Goal: Task Accomplishment & Management: Use online tool/utility

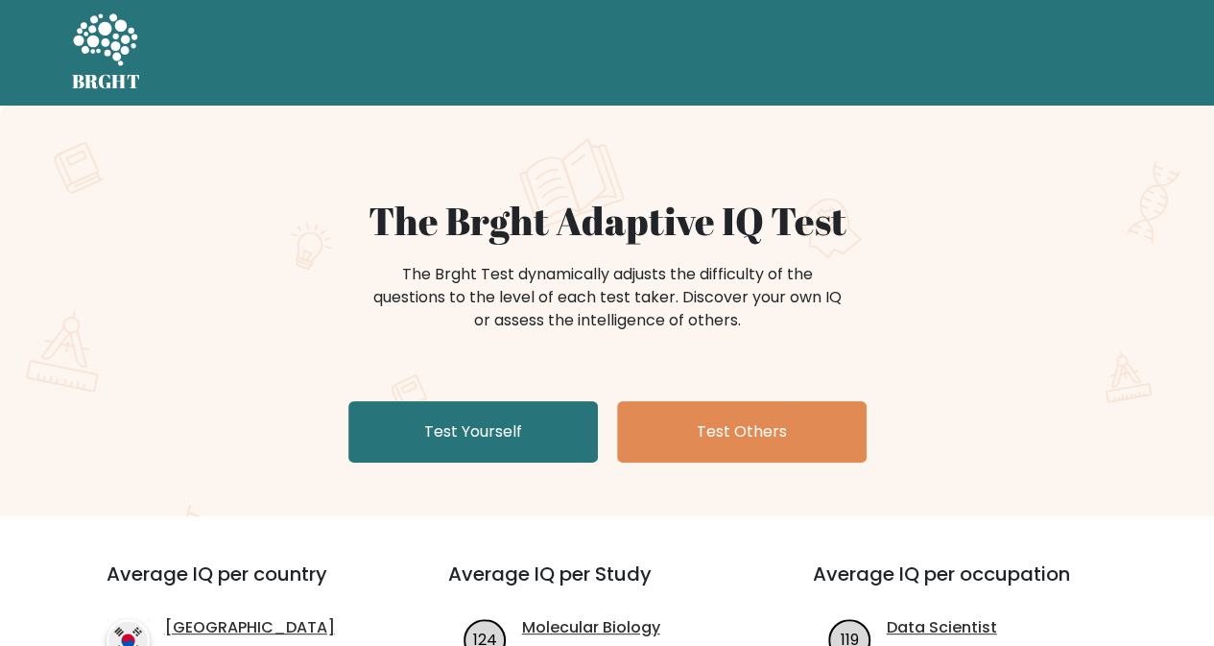
click at [585, 454] on div "The Brght Adaptive IQ Test The Brght Test dynamically adjusts the difficulty of…" at bounding box center [607, 311] width 1214 height 411
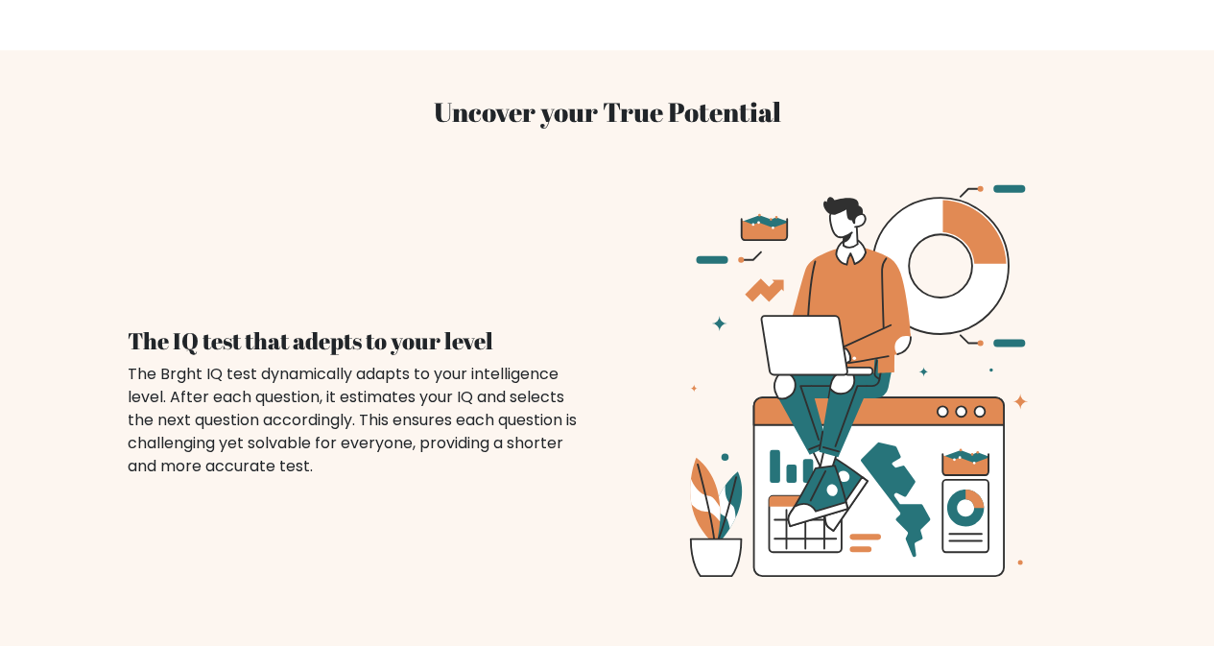
scroll to position [832, 0]
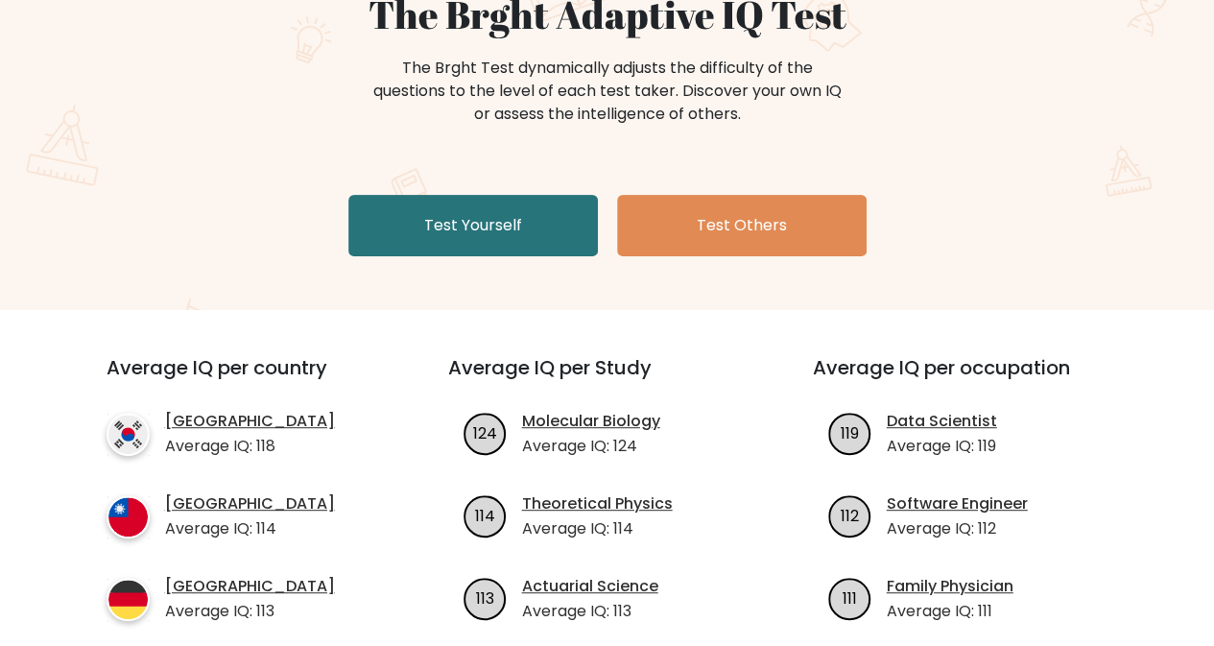
scroll to position [205, 0]
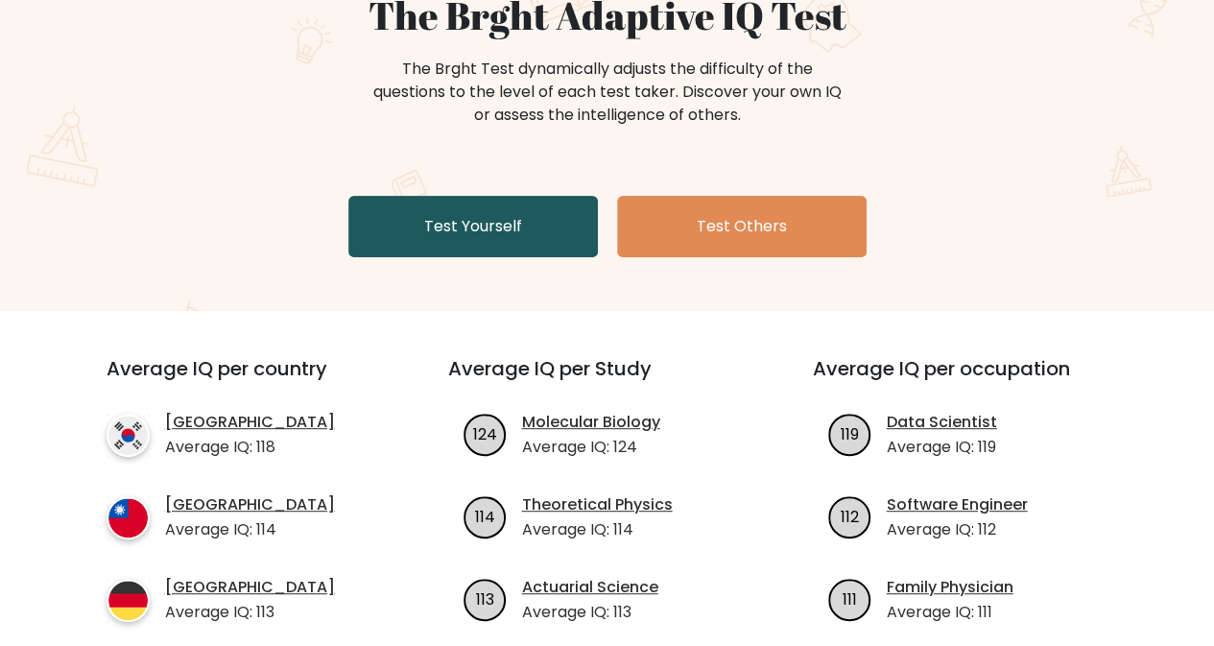
click at [524, 232] on link "Test Yourself" at bounding box center [473, 226] width 250 height 61
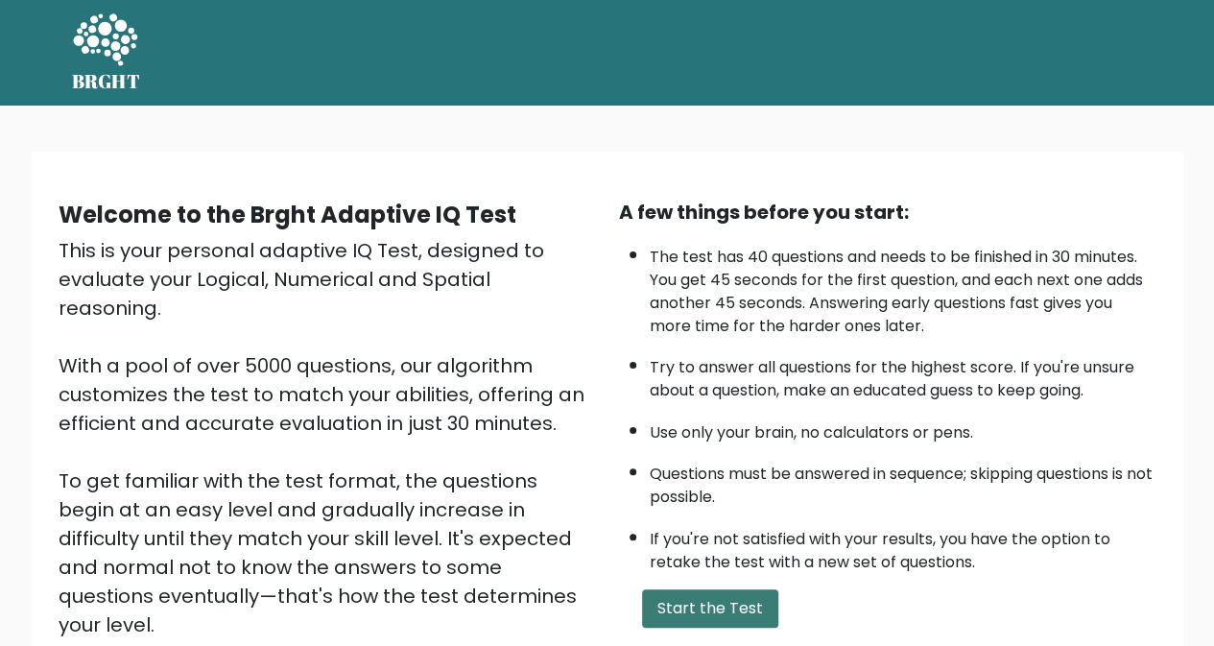
click at [758, 594] on button "Start the Test" at bounding box center [710, 608] width 136 height 38
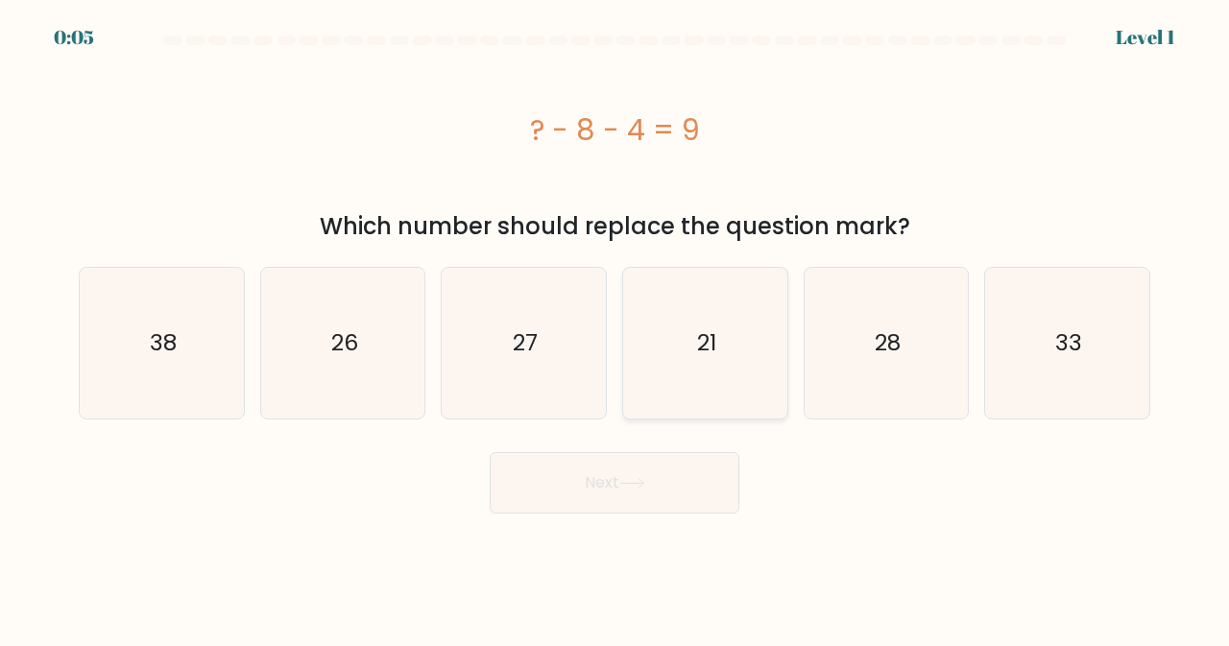
click at [667, 375] on icon "21" at bounding box center [705, 343] width 151 height 151
click at [615, 328] on input "d. 21" at bounding box center [614, 325] width 1 height 5
radio input "true"
click at [617, 462] on button "Next" at bounding box center [615, 482] width 250 height 61
